Goal: Check status: Check status

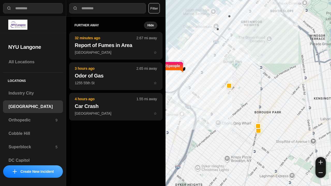
select select "*"
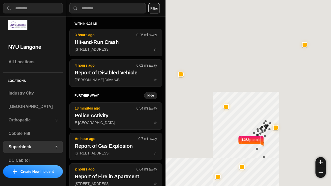
select select "*"
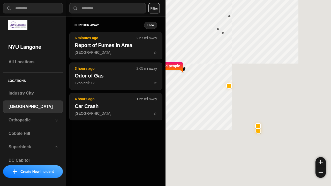
select select "*"
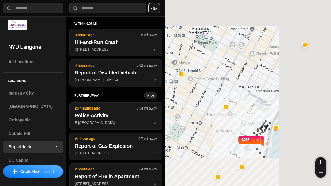
select select "*"
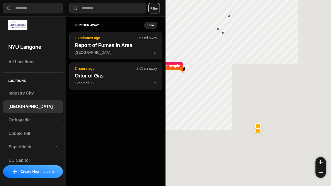
select select "*"
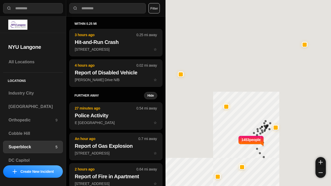
select select "*"
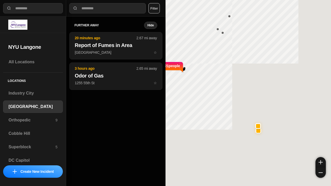
select select "*"
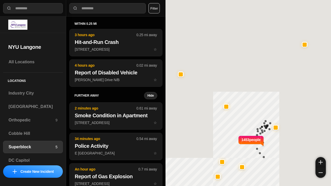
select select "*"
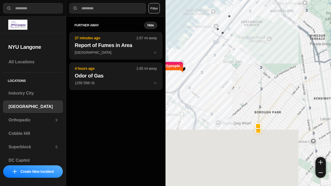
select select "*"
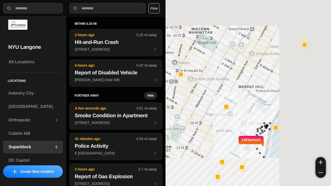
select select "*"
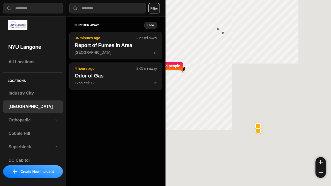
select select "*"
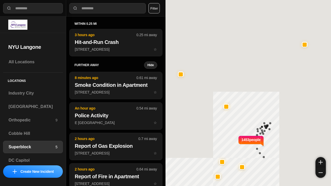
select select "*"
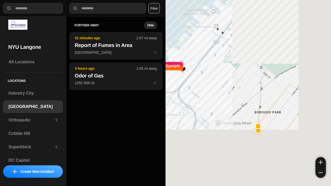
select select "*"
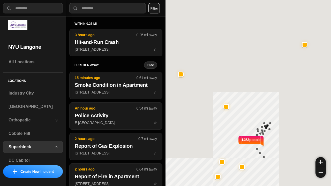
select select "*"
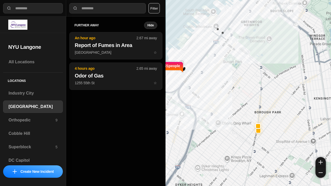
select select "*"
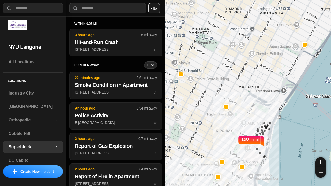
select select "*"
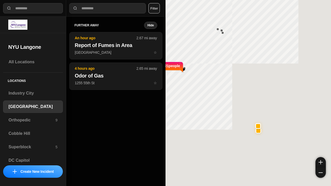
select select "*"
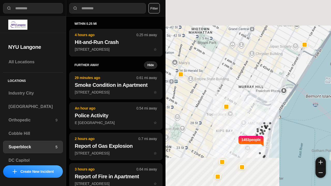
select select "*"
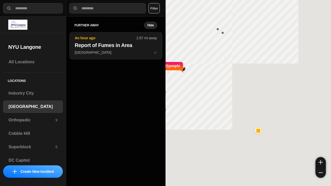
select select "*"
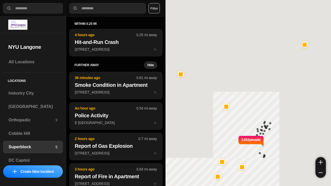
select select "*"
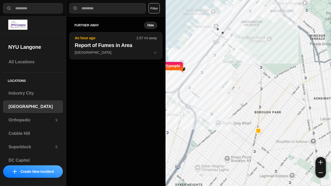
select select "*"
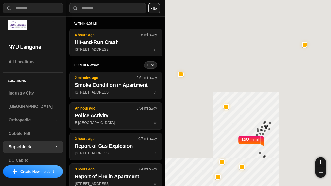
select select "*"
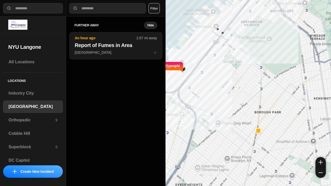
select select "*"
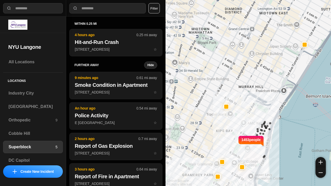
select select "*"
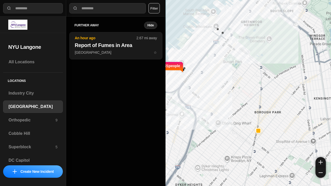
select select "*"
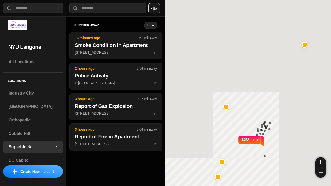
select select "*"
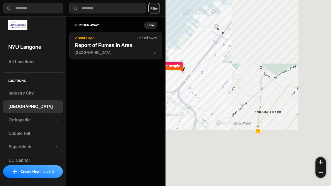
select select "*"
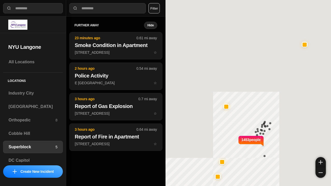
select select "*"
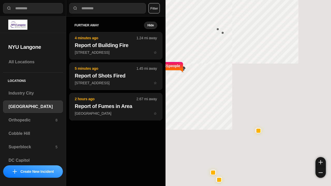
select select "*"
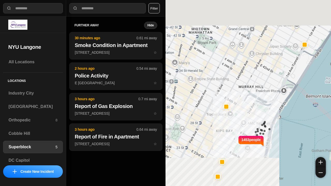
select select "*"
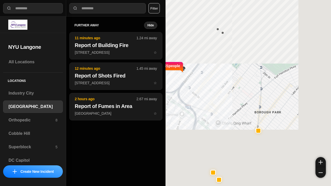
select select "*"
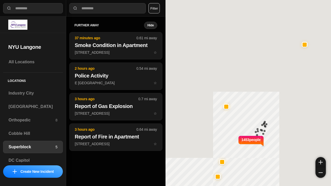
select select "*"
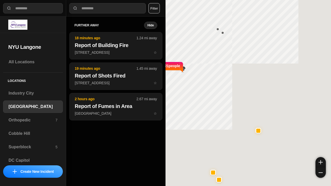
select select "*"
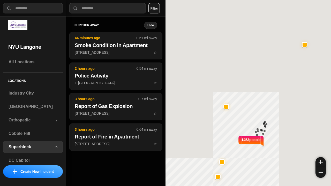
select select "*"
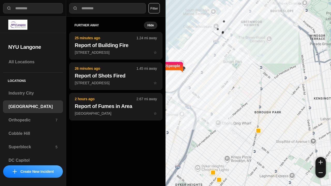
select select "*"
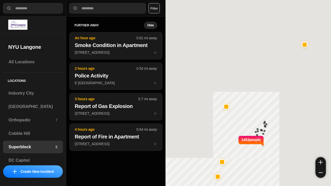
select select "*"
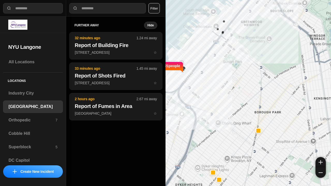
select select "*"
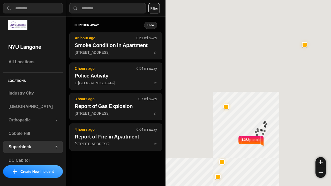
select select "*"
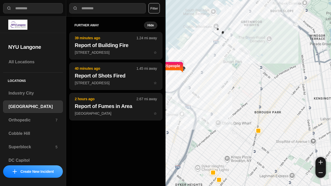
select select "*"
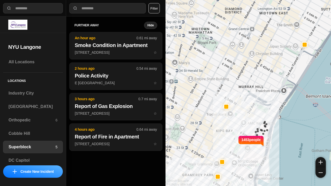
select select "*"
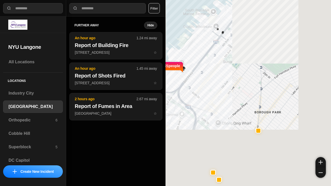
select select "*"
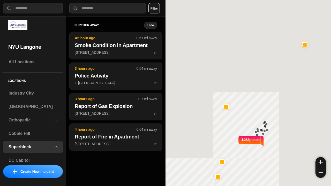
select select "*"
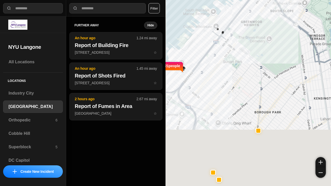
select select "*"
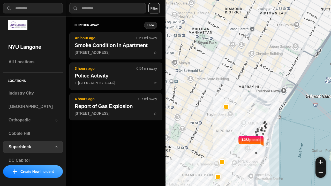
select select "*"
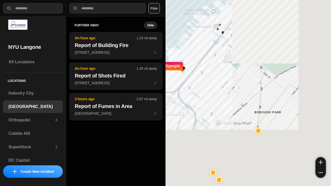
select select "*"
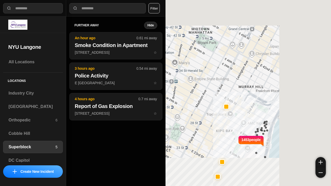
select select "*"
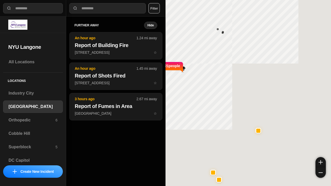
select select "*"
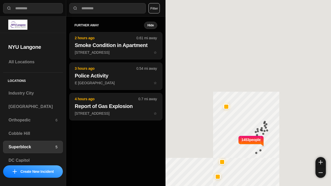
select select "*"
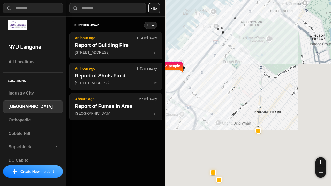
select select "*"
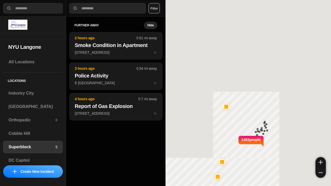
select select "*"
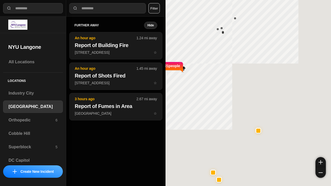
select select "*"
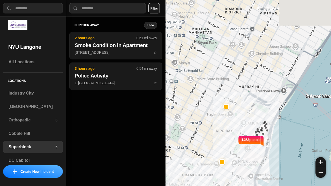
select select "*"
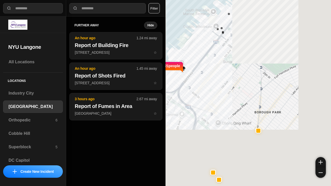
select select "*"
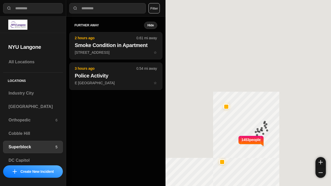
select select "*"
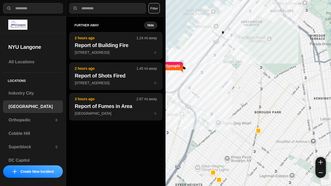
select select "*"
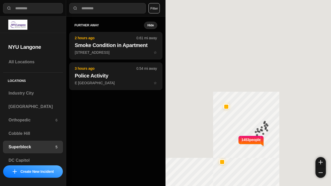
select select "*"
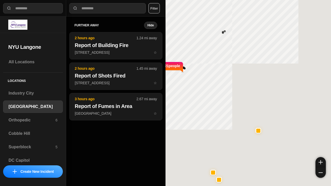
select select "*"
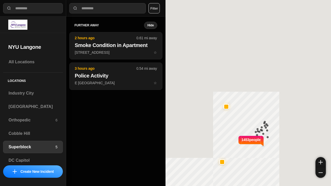
select select "*"
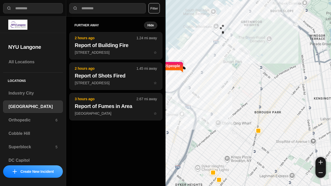
select select "*"
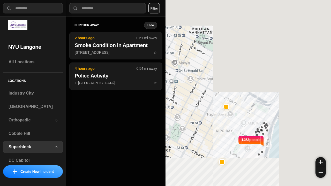
select select "*"
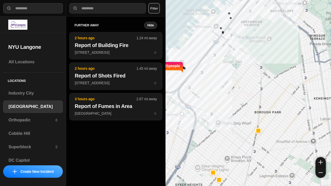
select select "*"
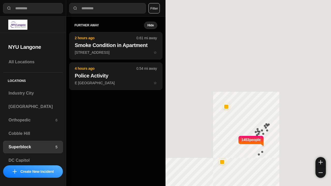
select select "*"
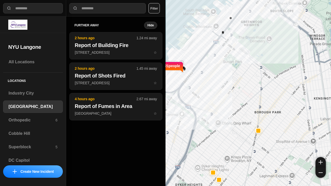
select select "*"
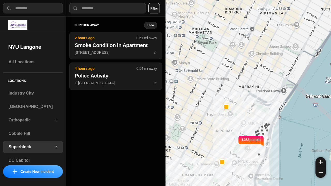
select select "*"
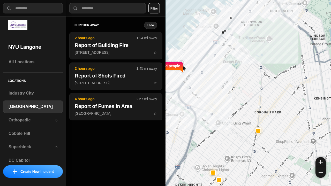
select select "*"
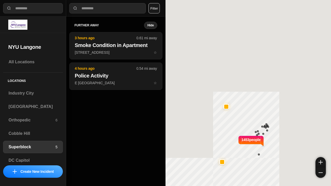
select select "*"
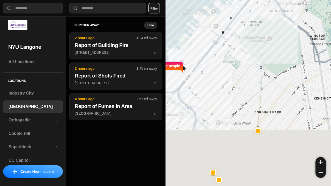
select select "*"
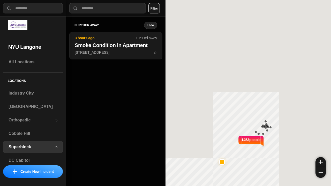
select select "*"
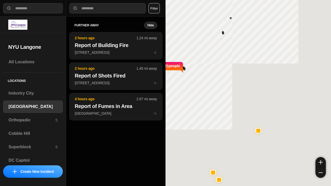
select select "*"
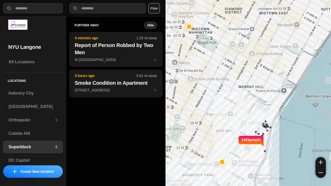
select select "*"
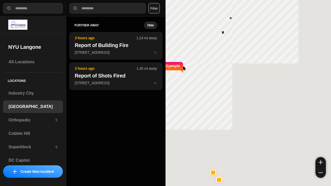
select select "*"
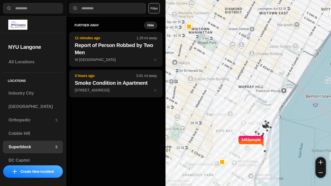
select select "*"
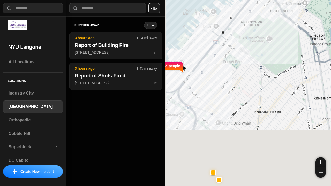
select select "*"
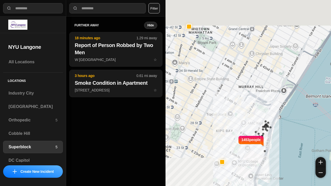
select select "*"
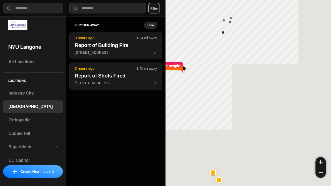
select select "*"
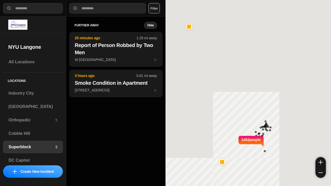
select select "*"
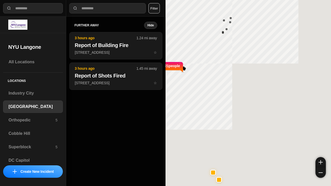
select select "*"
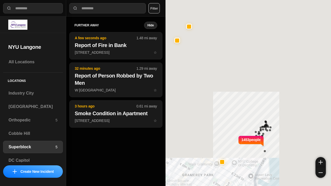
select select "*"
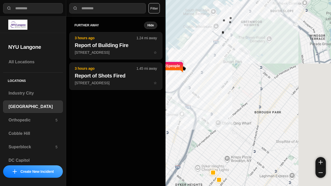
select select "*"
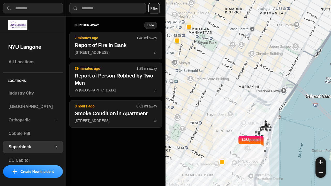
select select "*"
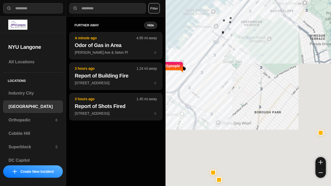
select select "*"
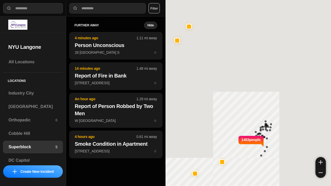
select select "*"
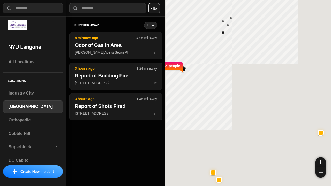
select select "*"
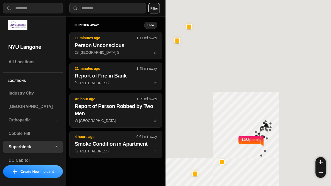
select select "*"
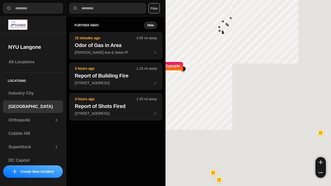
select select "*"
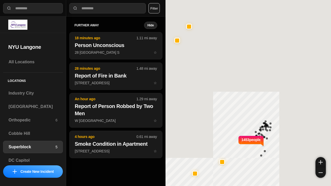
select select "*"
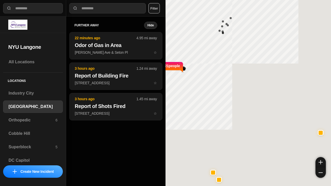
select select "*"
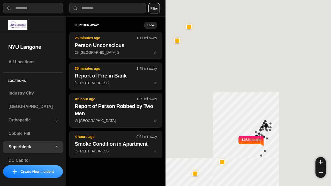
select select "*"
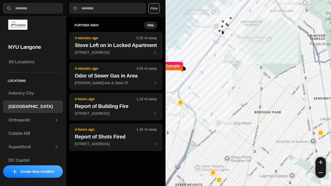
select select "*"
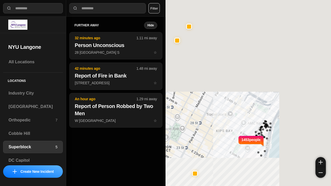
select select "*"
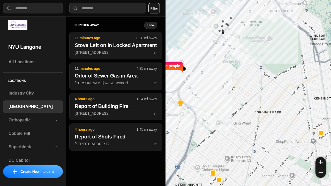
select select "*"
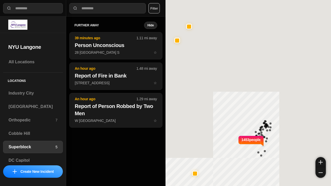
select select "*"
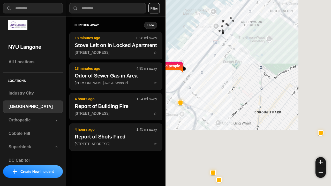
select select "*"
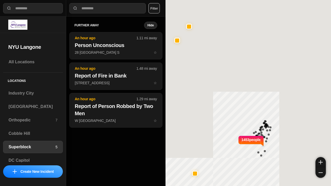
select select "*"
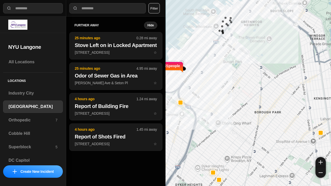
select select "*"
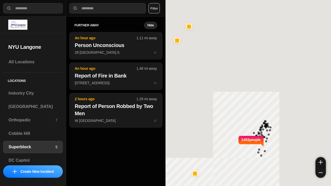
select select "*"
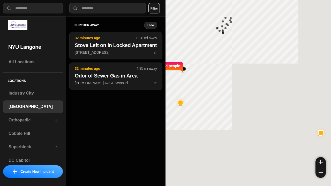
select select "*"
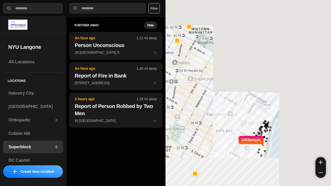
select select "*"
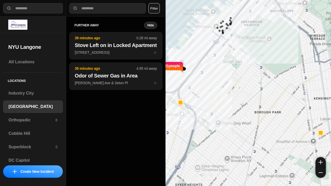
select select "*"
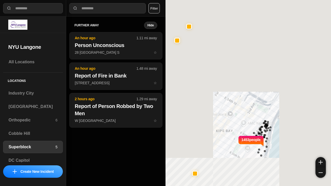
select select "*"
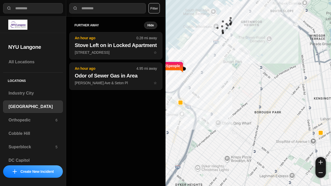
select select "*"
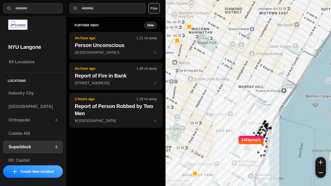
select select "*"
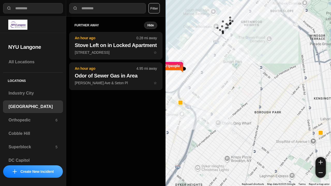
select select "*"
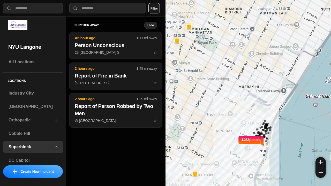
select select "*"
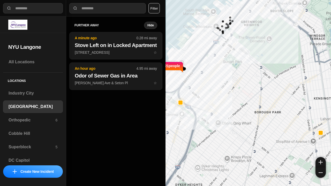
select select "*"
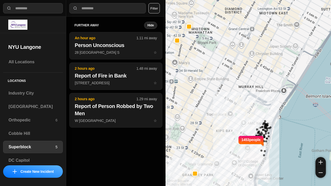
select select "*"
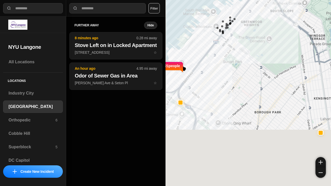
select select "*"
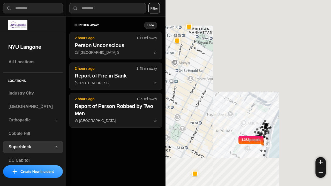
select select "*"
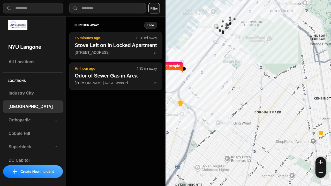
select select "*"
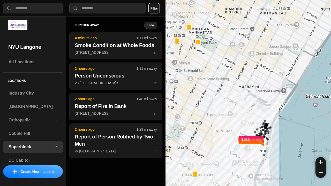
select select "*"
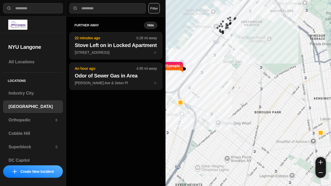
select select "*"
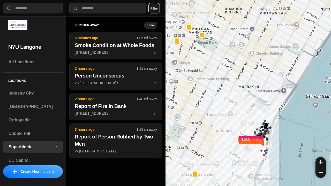
select select "*"
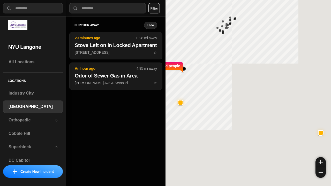
select select "*"
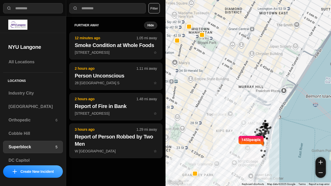
select select "*"
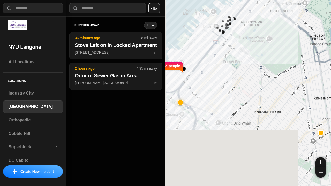
select select "*"
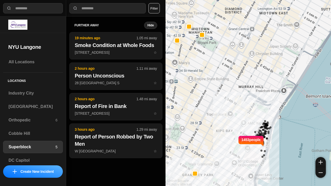
select select "*"
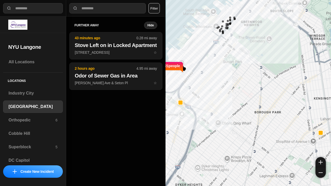
select select "*"
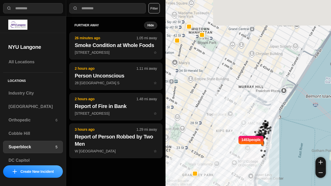
select select "*"
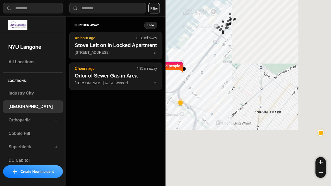
select select "*"
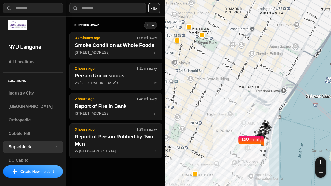
select select "*"
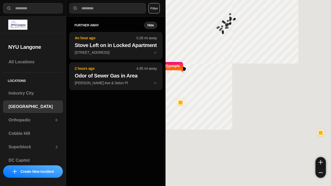
select select "*"
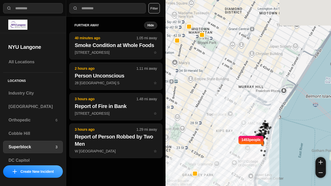
select select "*"
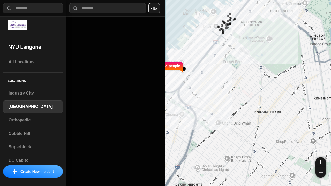
select select "*"
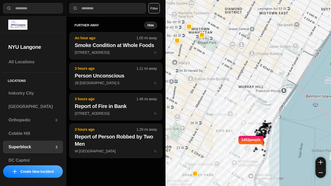
select select "*"
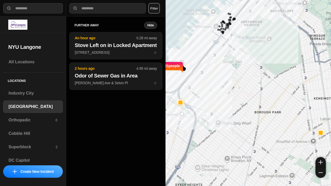
select select "*"
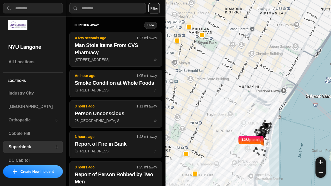
select select "*"
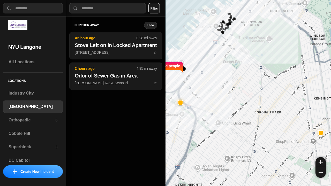
select select "*"
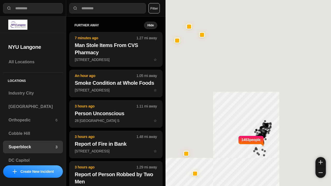
select select "*"
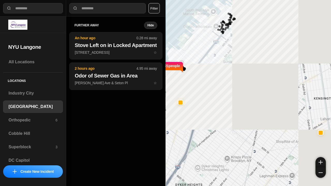
select select "*"
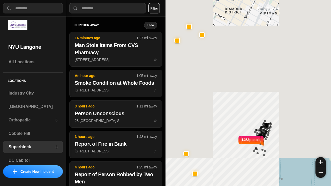
select select "*"
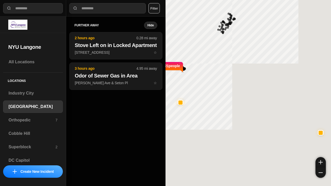
select select "*"
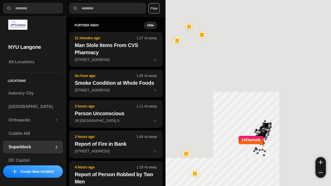
select select "*"
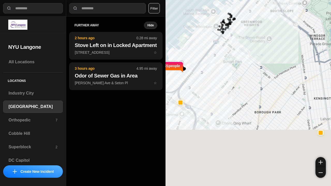
select select "*"
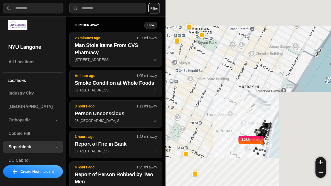
select select "*"
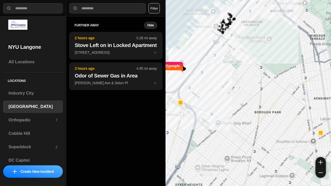
select select "*"
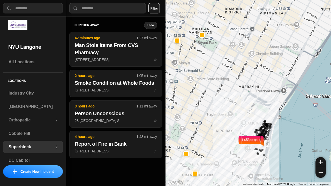
select select "*"
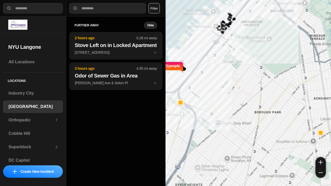
select select "*"
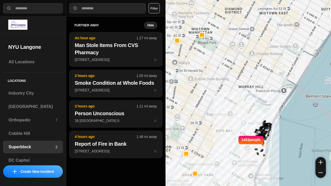
select select "*"
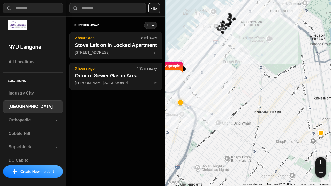
select select "*"
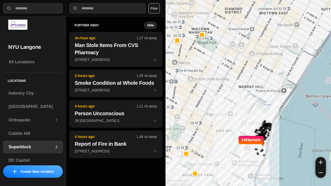
select select "*"
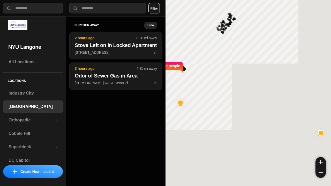
select select "*"
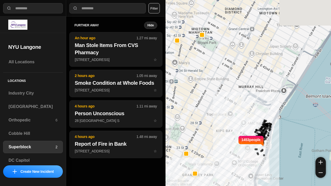
select select "*"
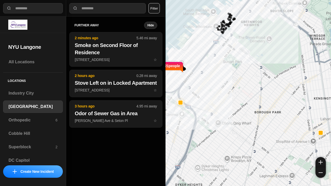
select select "*"
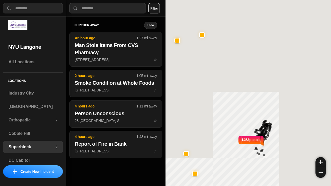
select select "*"
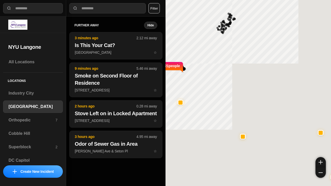
select select "*"
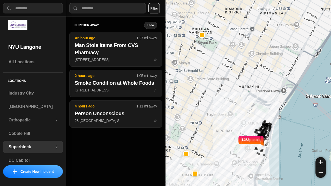
select select "*"
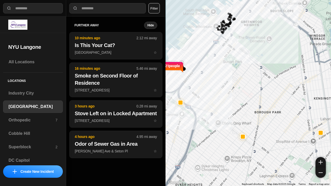
select select "*"
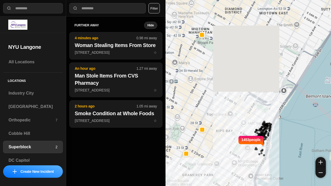
select select "*"
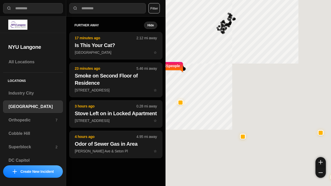
select select "*"
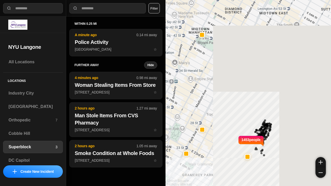
select select "*"
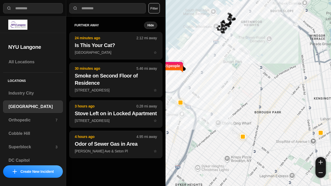
select select "*"
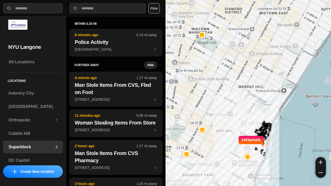
select select "*"
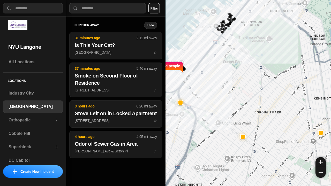
select select "*"
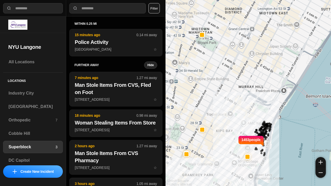
select select "*"
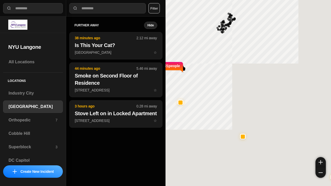
select select "*"
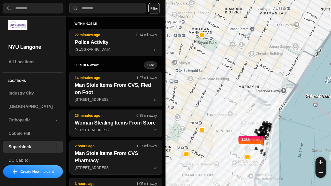
select select "*"
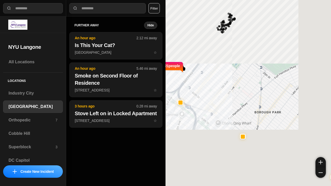
select select "*"
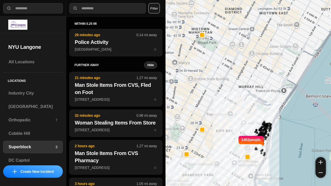
select select "*"
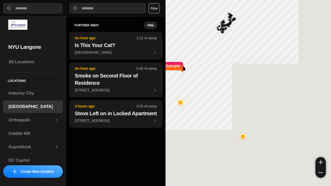
select select "*"
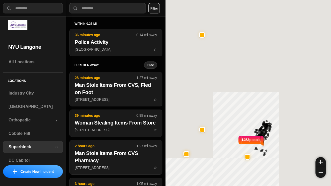
select select "*"
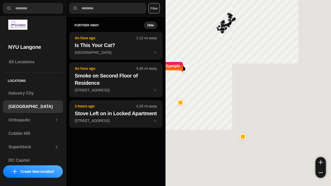
select select "*"
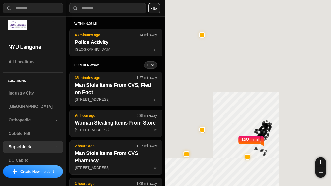
select select "*"
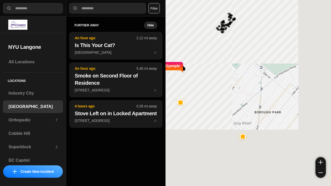
select select "*"
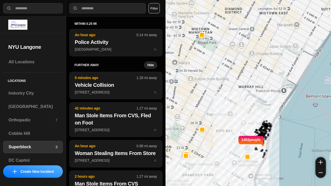
select select "*"
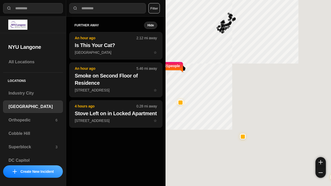
select select "*"
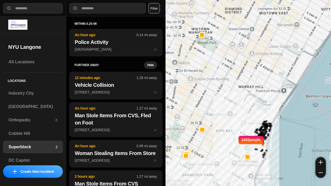
select select "*"
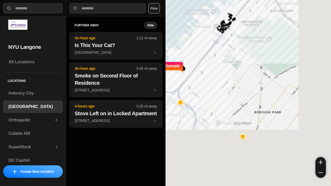
select select "*"
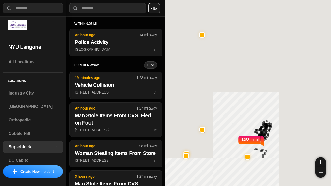
select select "*"
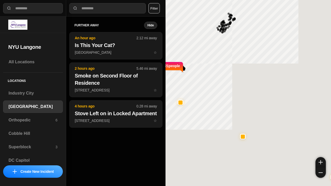
select select "*"
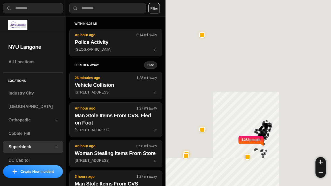
select select "*"
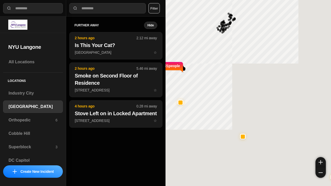
select select "*"
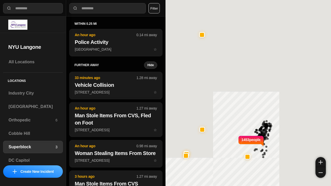
select select "*"
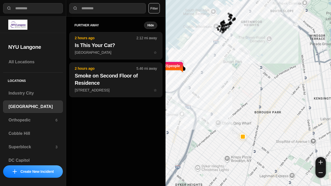
select select "*"
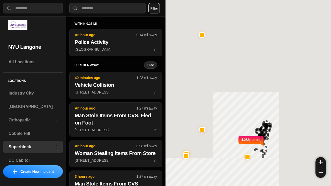
select select "*"
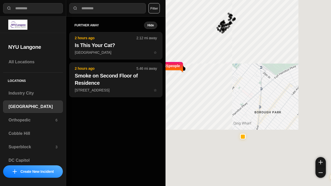
select select "*"
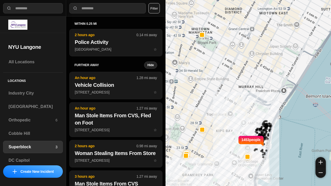
select select "*"
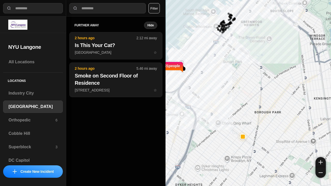
select select "*"
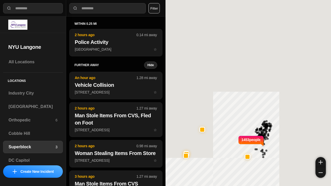
select select "*"
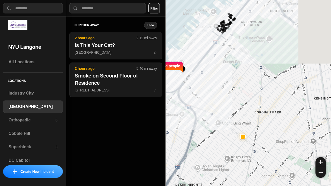
select select "*"
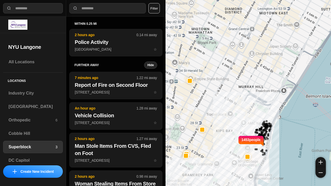
select select "*"
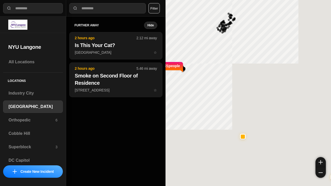
select select "*"
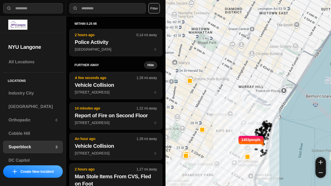
select select "*"
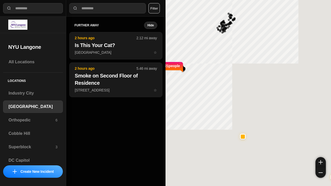
select select "*"
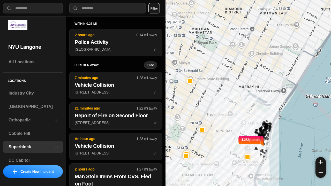
select select "*"
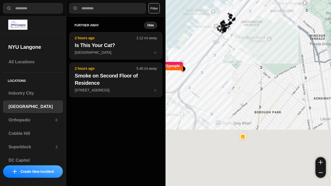
select select "*"
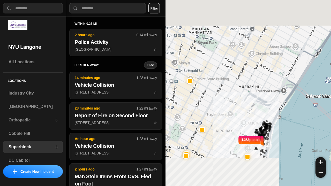
select select "*"
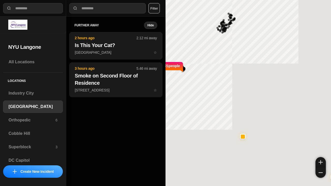
select select "*"
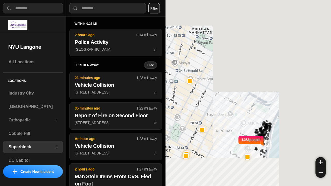
select select "*"
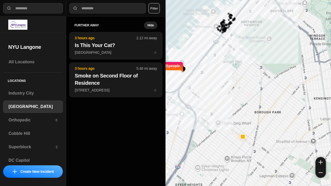
select select "*"
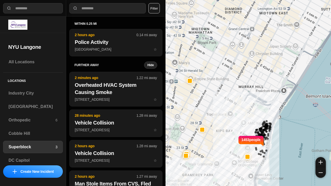
select select "*"
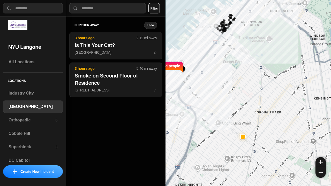
select select "*"
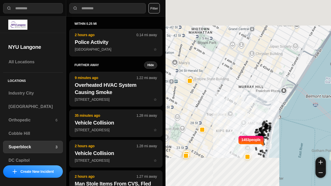
select select "*"
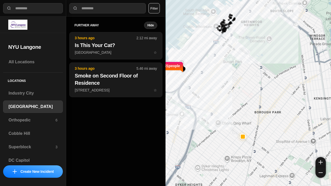
select select "*"
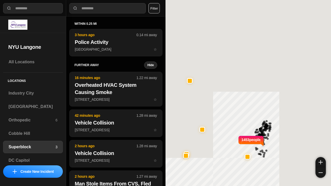
select select "*"
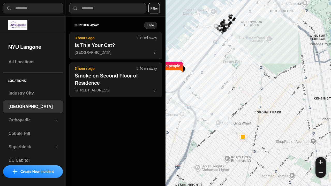
select select "*"
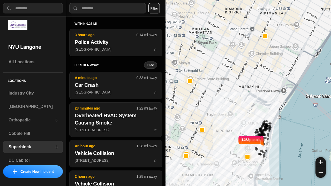
select select "*"
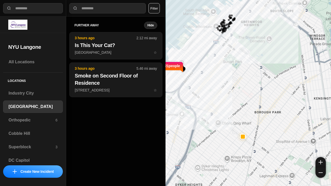
select select "*"
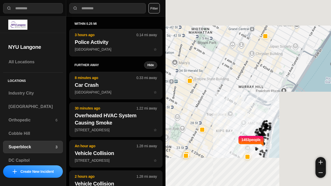
select select "*"
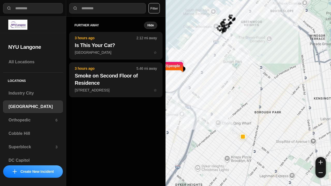
select select "*"
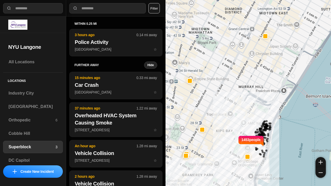
select select "*"
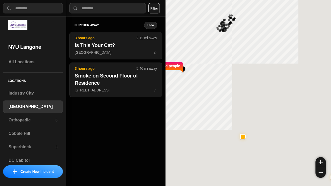
select select "*"
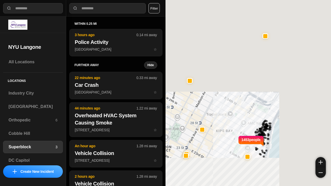
select select "*"
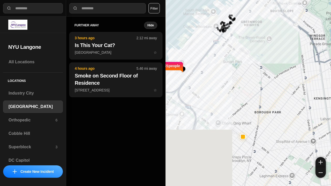
select select "*"
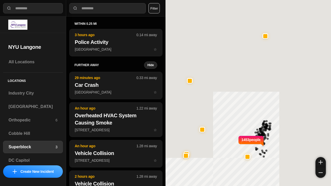
select select "*"
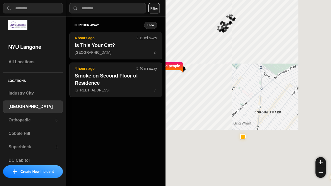
select select "*"
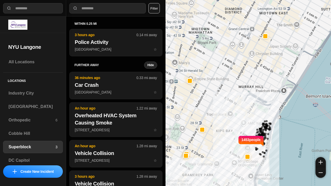
select select "*"
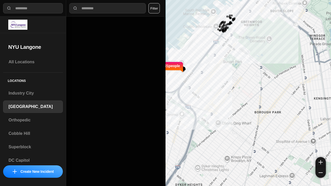
select select "*"
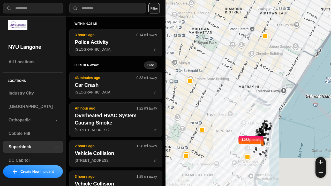
select select "*"
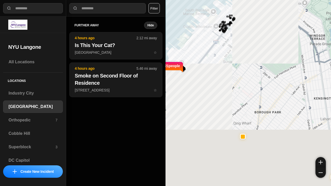
select select "*"
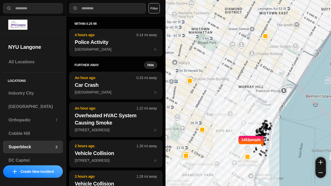
select select "*"
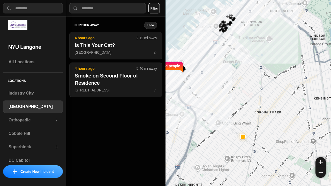
select select "*"
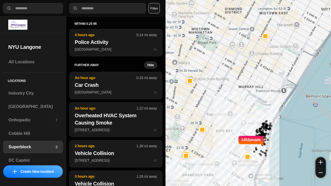
select select "*"
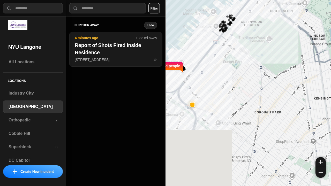
select select "*"
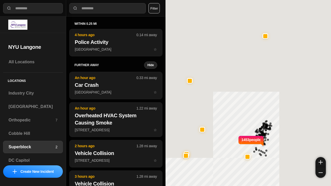
select select "*"
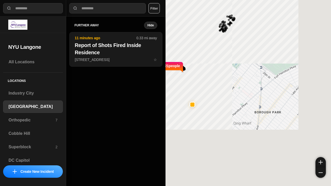
select select "*"
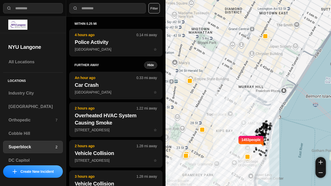
select select "*"
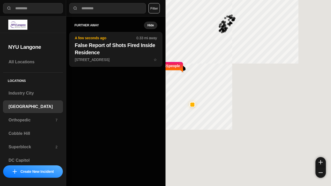
select select "*"
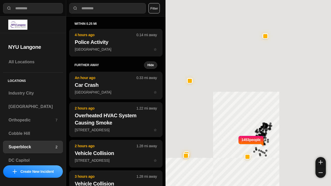
select select "*"
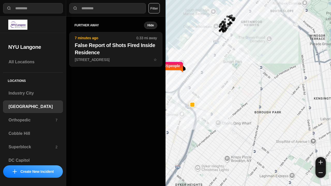
select select "*"
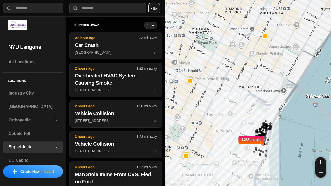
select select "*"
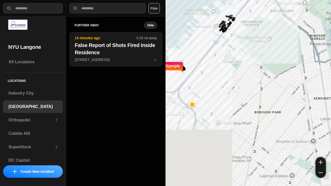
select select "*"
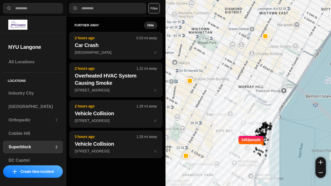
select select "*"
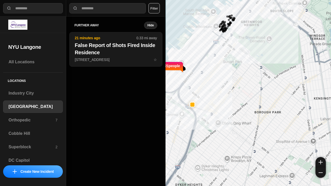
select select "*"
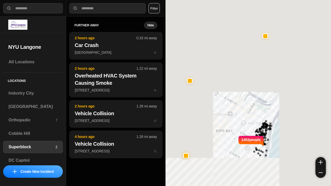
select select "*"
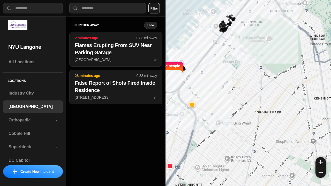
select select "*"
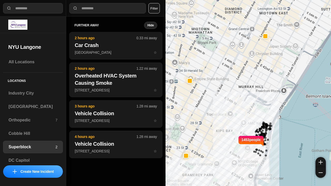
select select "*"
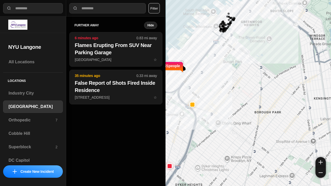
select select "*"
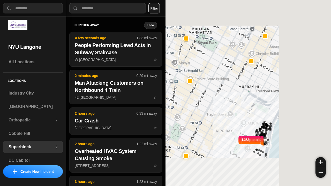
select select "*"
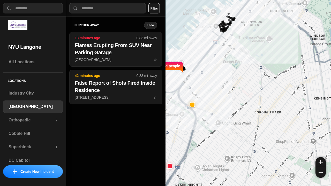
select select "*"
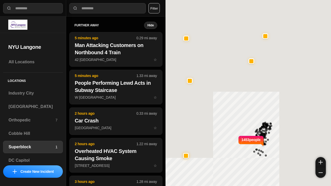
select select "*"
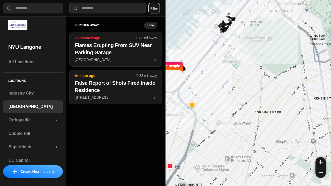
select select "*"
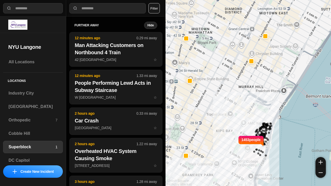
select select "*"
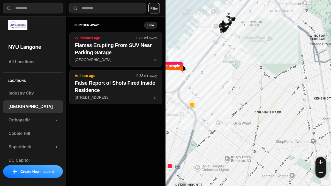
select select "*"
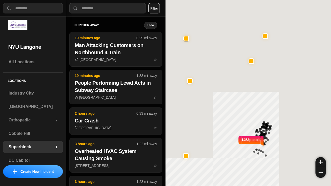
select select "*"
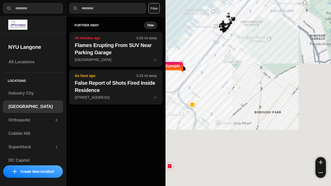
select select "*"
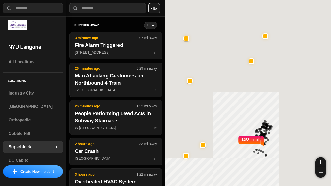
select select "*"
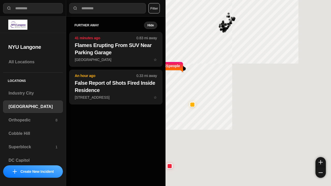
select select "*"
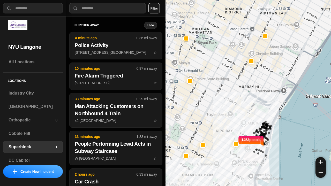
select select "*"
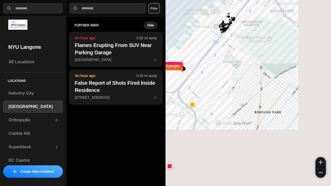
select select "*"
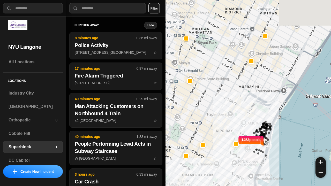
select select "*"
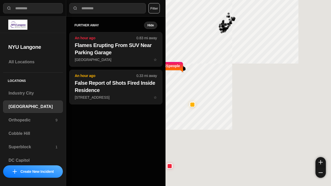
select select "*"
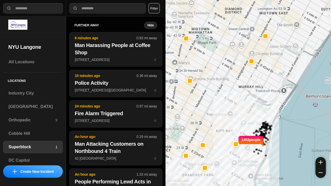
select select "*"
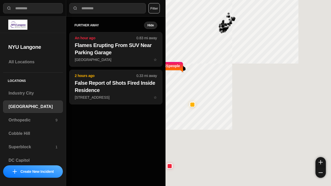
select select "*"
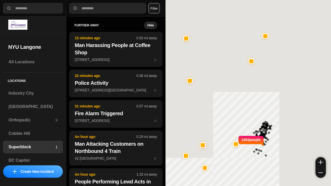
select select "*"
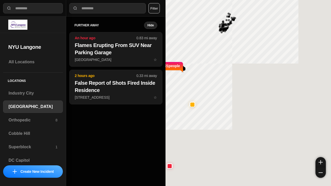
select select "*"
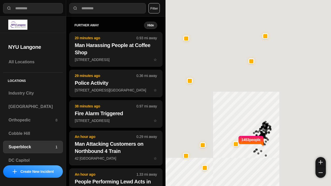
select select "*"
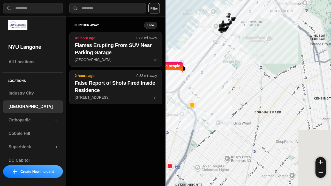
select select "*"
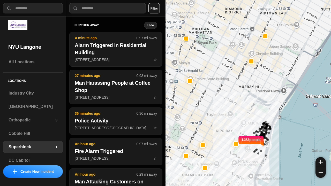
select select "*"
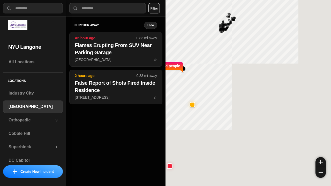
select select "*"
